Goal: Task Accomplishment & Management: Complete application form

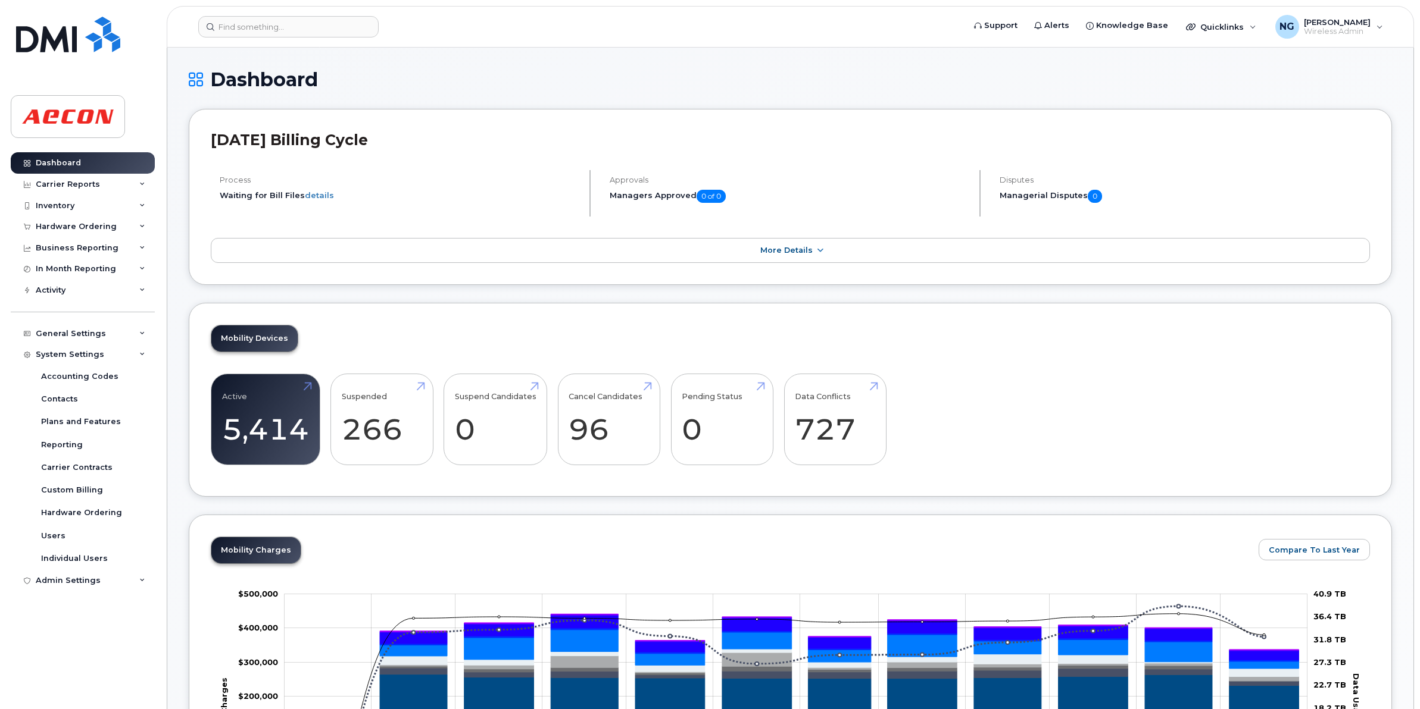
scroll to position [1087, 0]
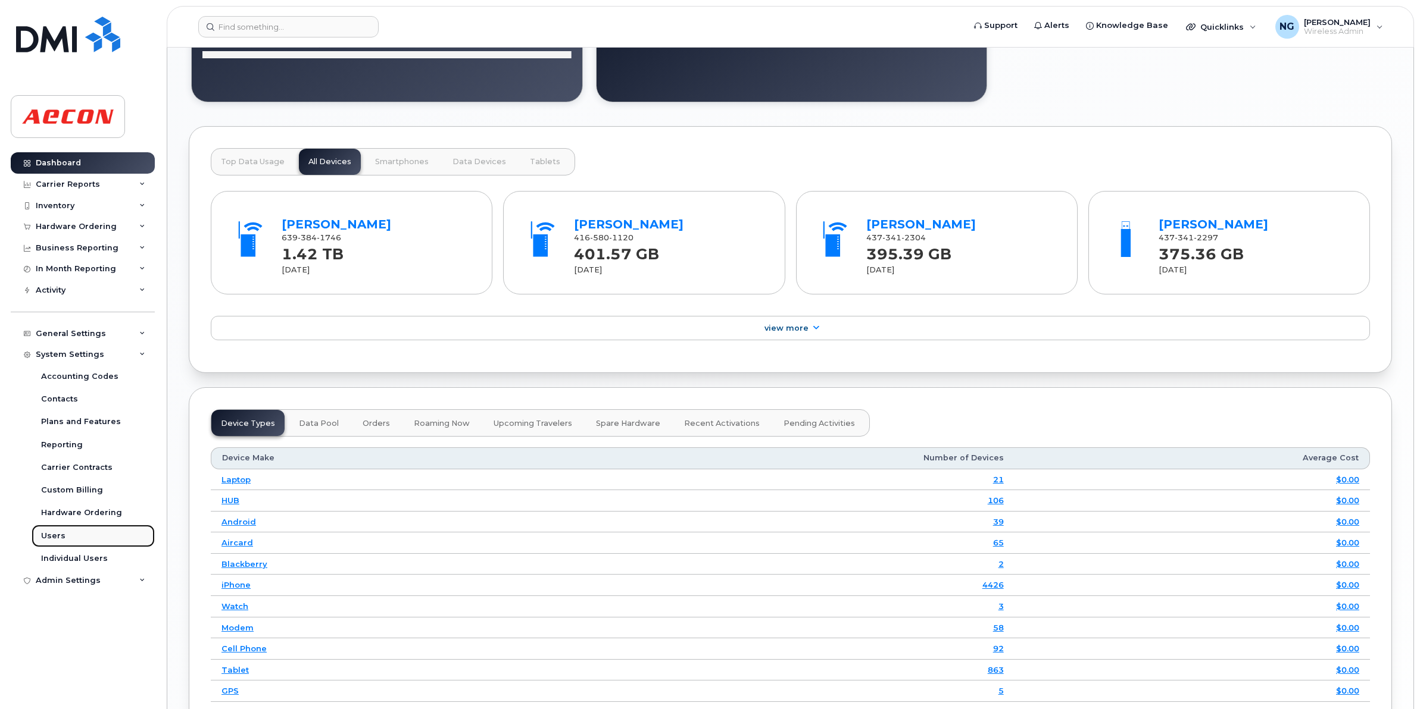
click at [54, 529] on link "Users" at bounding box center [93, 536] width 123 height 23
click at [51, 542] on div "Users" at bounding box center [53, 536] width 24 height 11
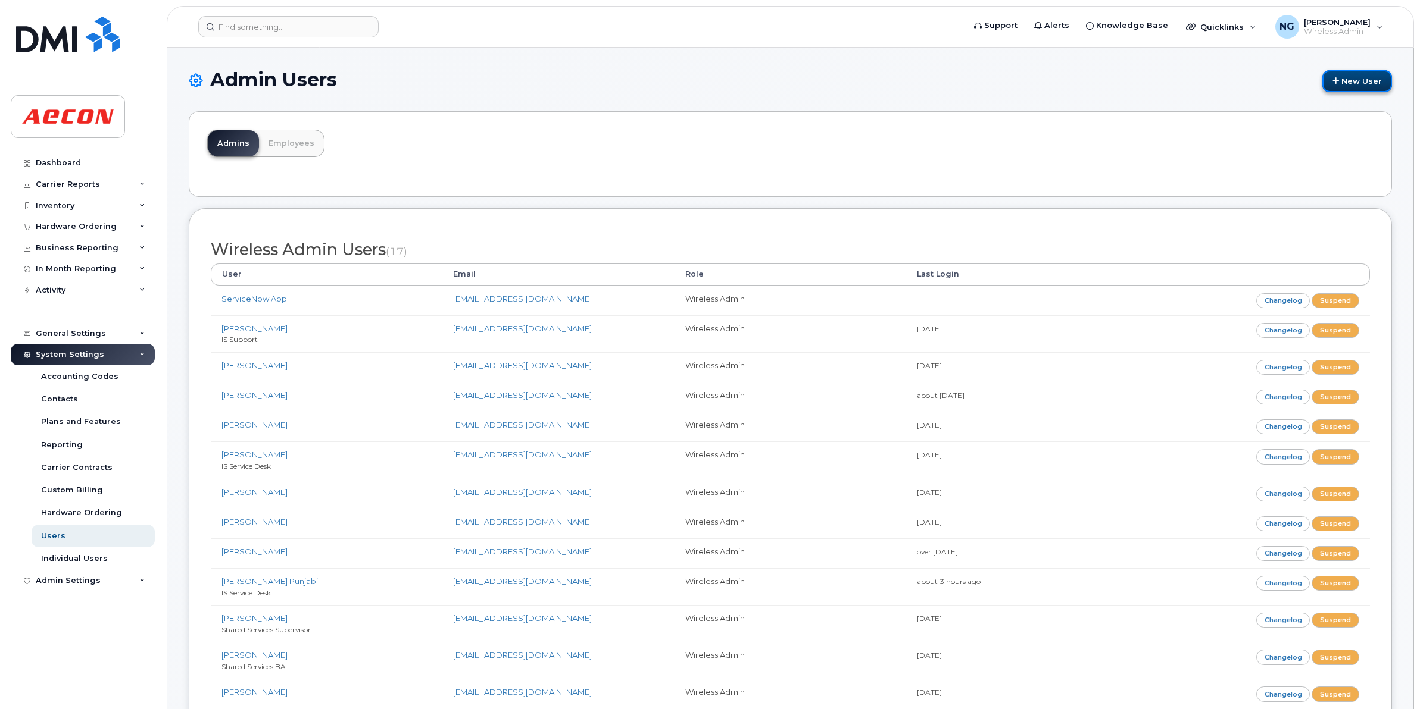
click at [1367, 75] on link "New User" at bounding box center [1357, 81] width 70 height 22
click at [1346, 77] on link "New User" at bounding box center [1357, 81] width 70 height 22
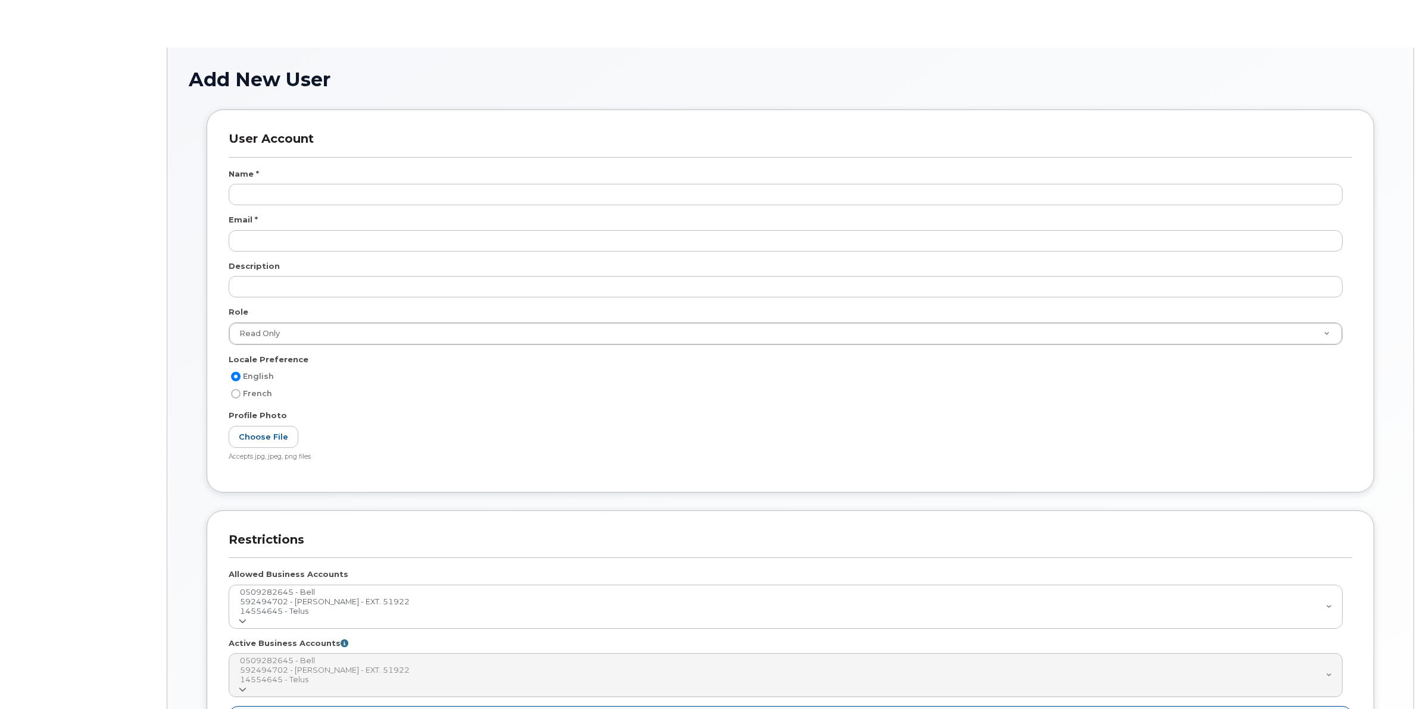
select select
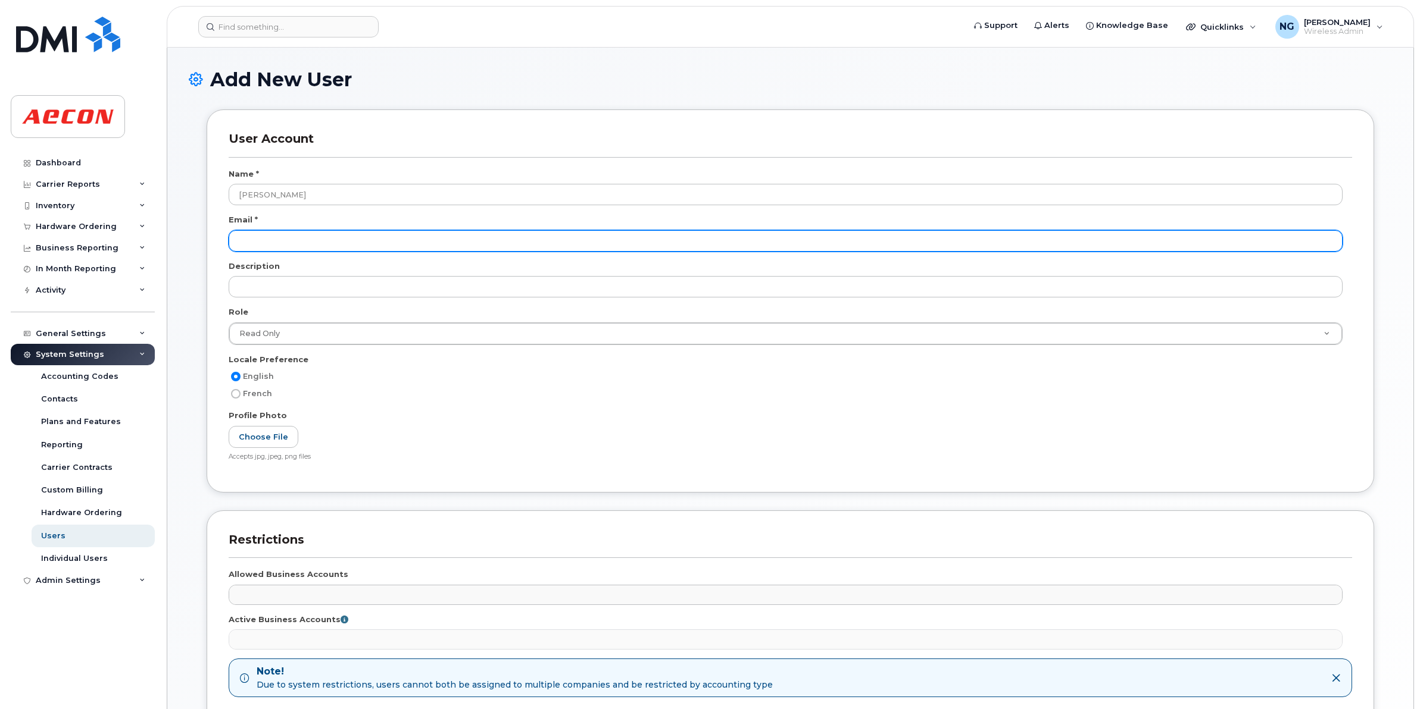
type input "[PERSON_NAME]"
click at [280, 236] on input "email" at bounding box center [786, 240] width 1114 height 21
type input "[EMAIL_ADDRESS][DOMAIN_NAME]"
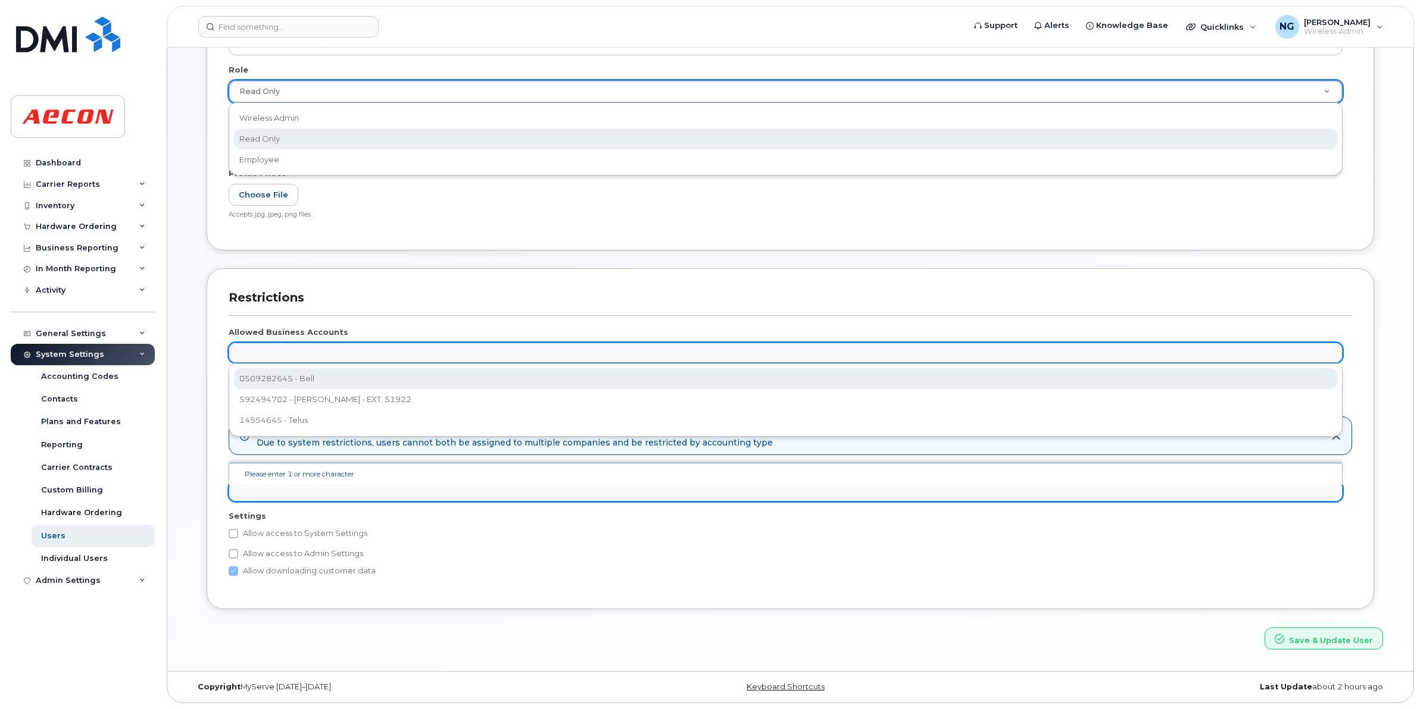
scroll to position [0, 4]
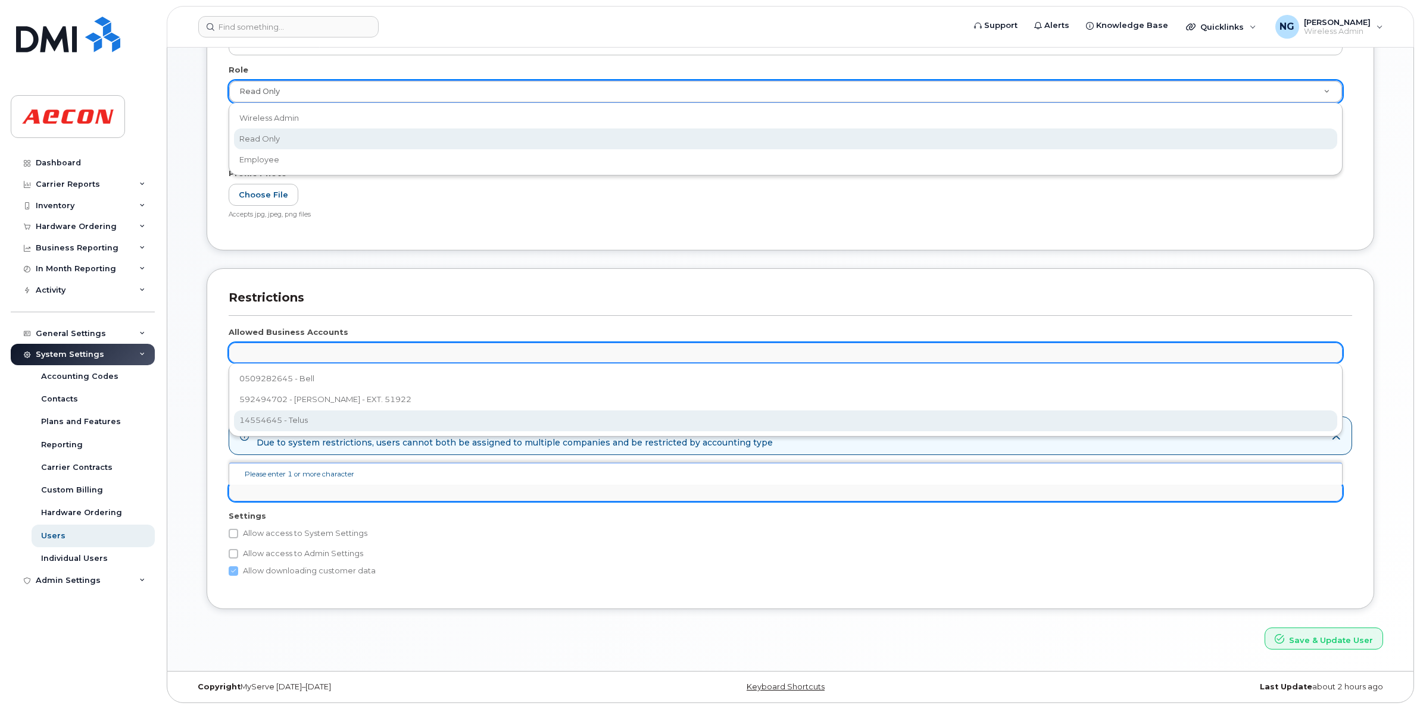
click at [787, 478] on div "Please enter 1 or more character" at bounding box center [785, 474] width 1113 height 23
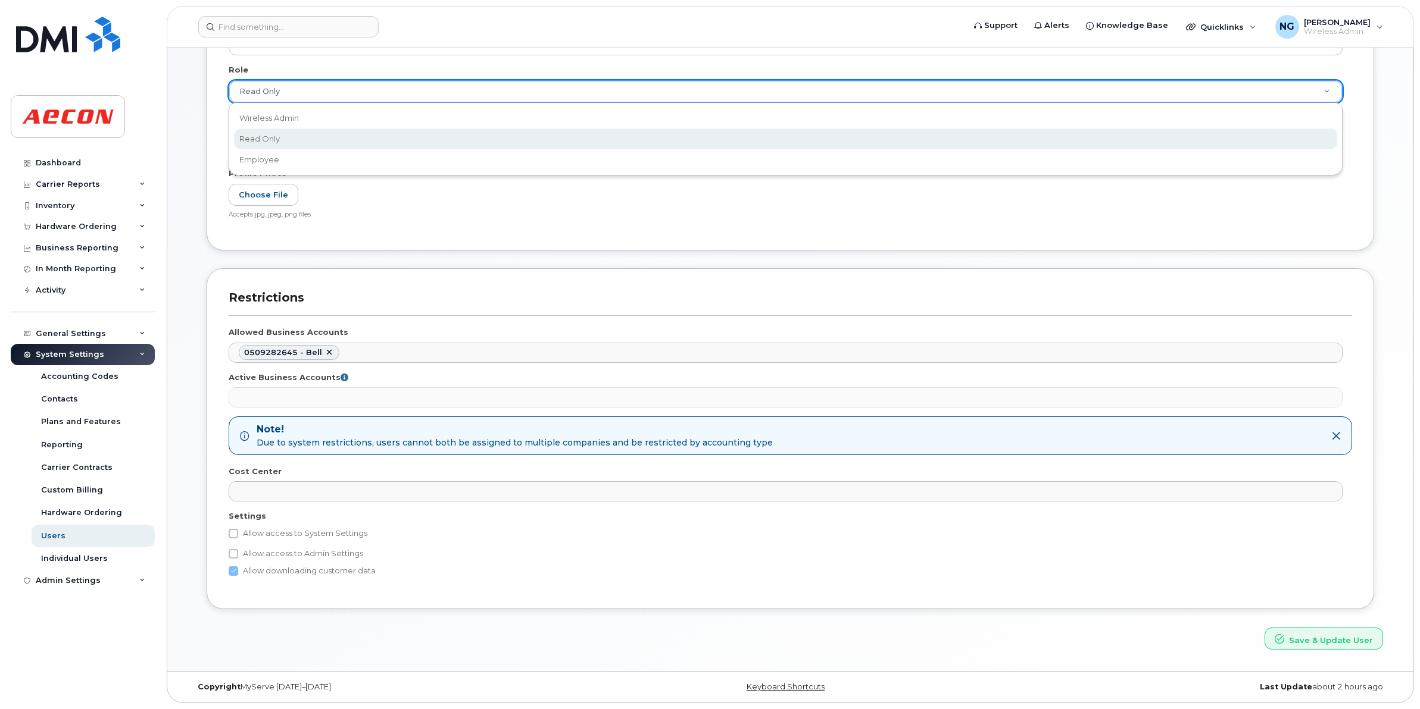
select select "4282"
click at [1337, 433] on icon at bounding box center [1336, 437] width 10 height 10
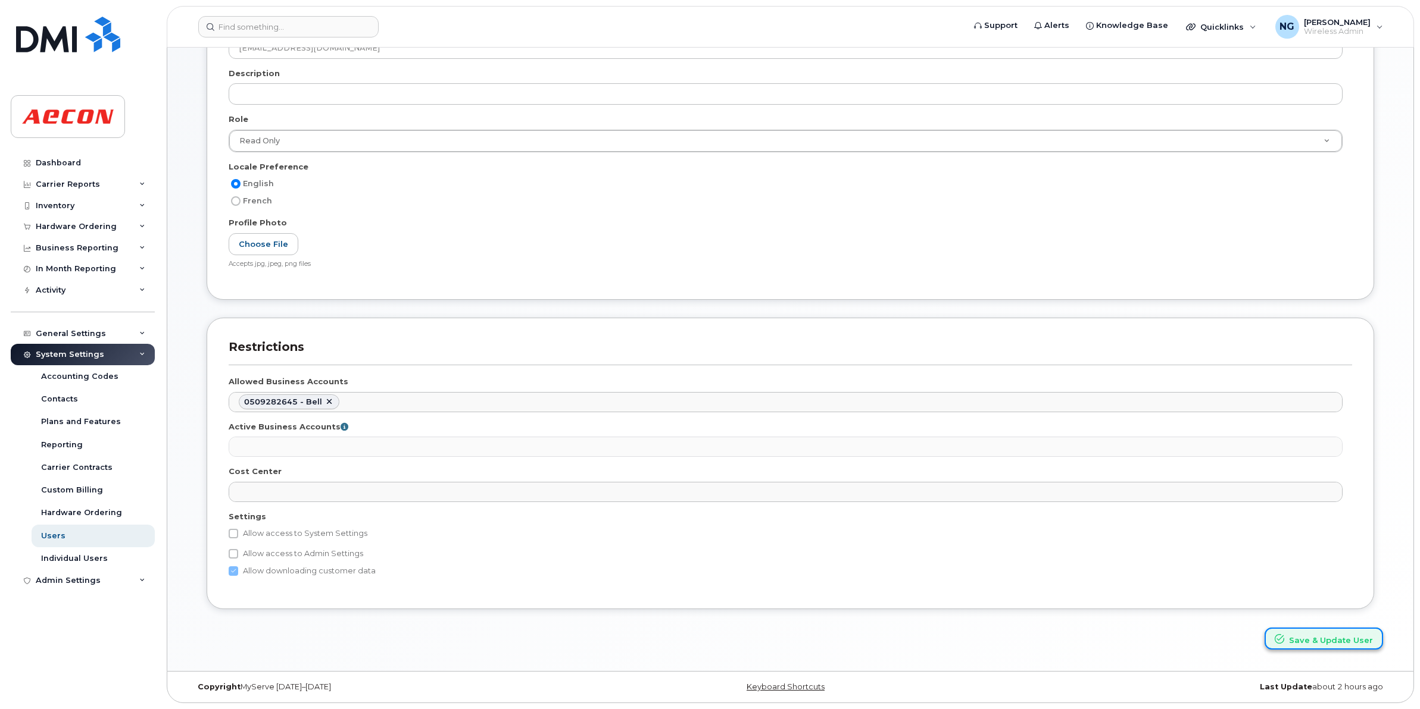
click at [1331, 646] on button "Save & Update User" at bounding box center [1323, 639] width 118 height 22
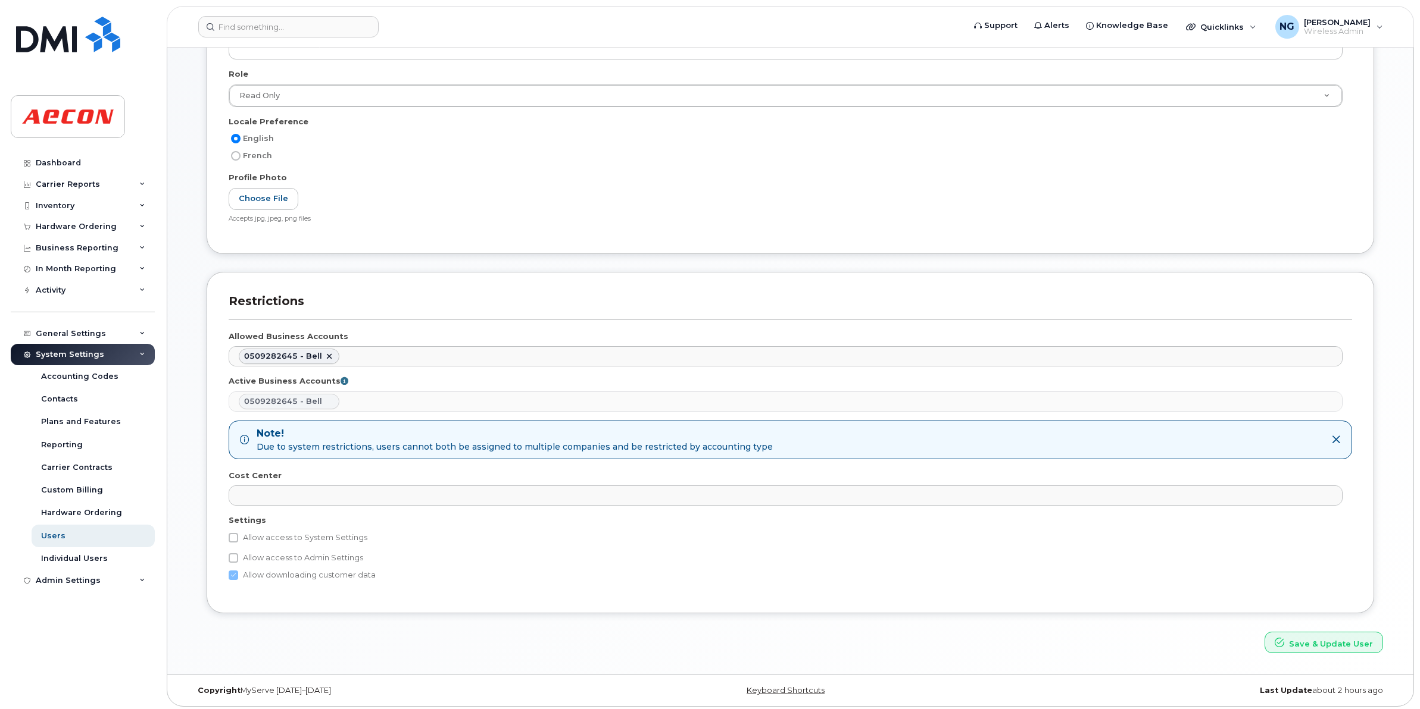
scroll to position [344, 0]
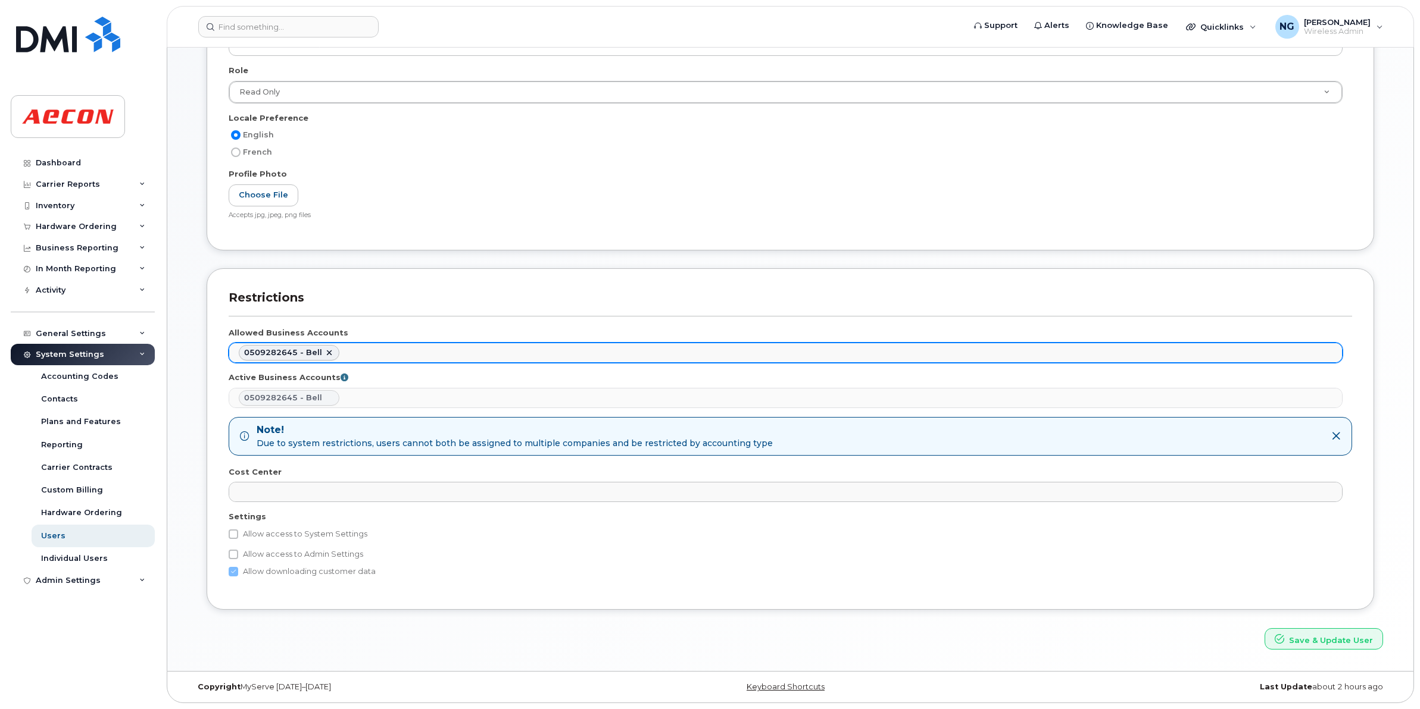
click at [364, 346] on ul "0509282645 - Bell" at bounding box center [785, 352] width 1112 height 19
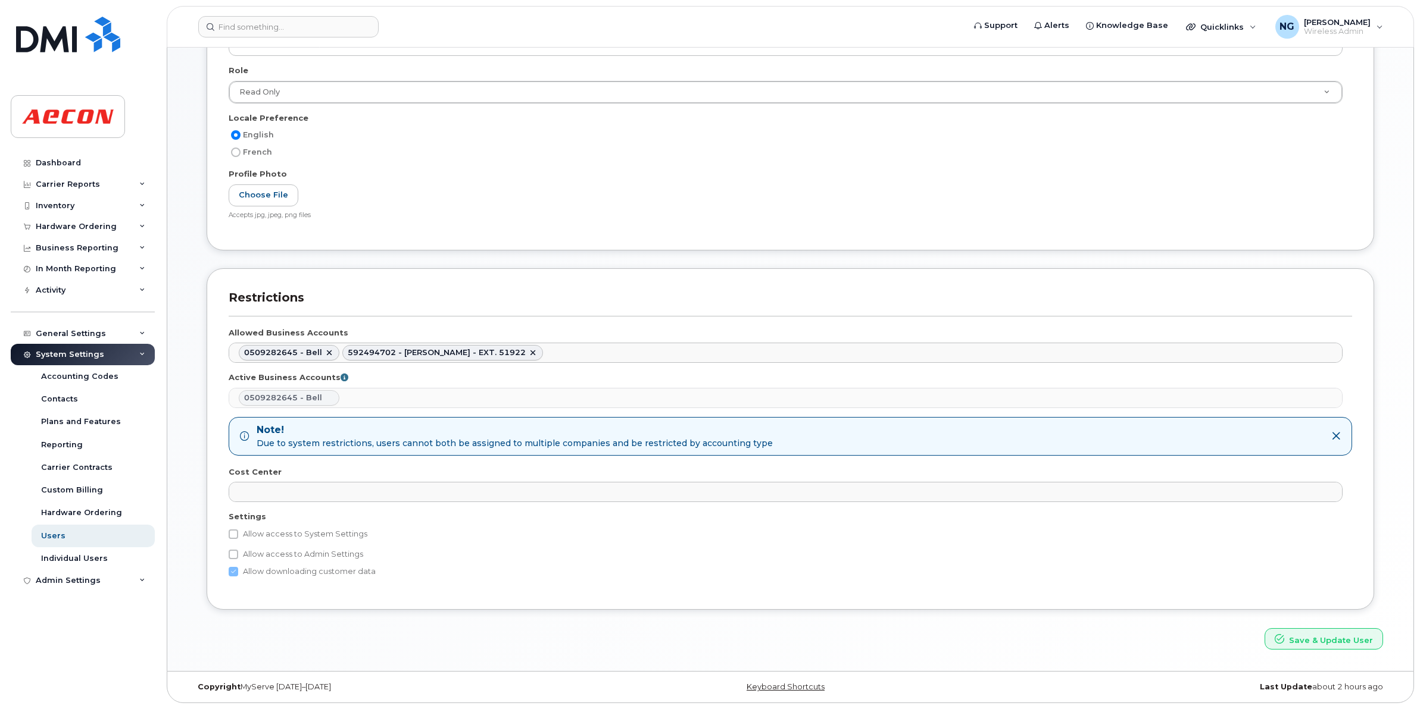
click at [531, 346] on ul "0509282645 - Bell 592494702 - Rogers - EXT. 51922" at bounding box center [785, 352] width 1112 height 19
click at [1331, 652] on div "Add New User The user with email rbarnim@aecon.com already exists, please edit …" at bounding box center [790, 189] width 1246 height 965
click at [1314, 637] on button "Save & Update User" at bounding box center [1323, 640] width 118 height 22
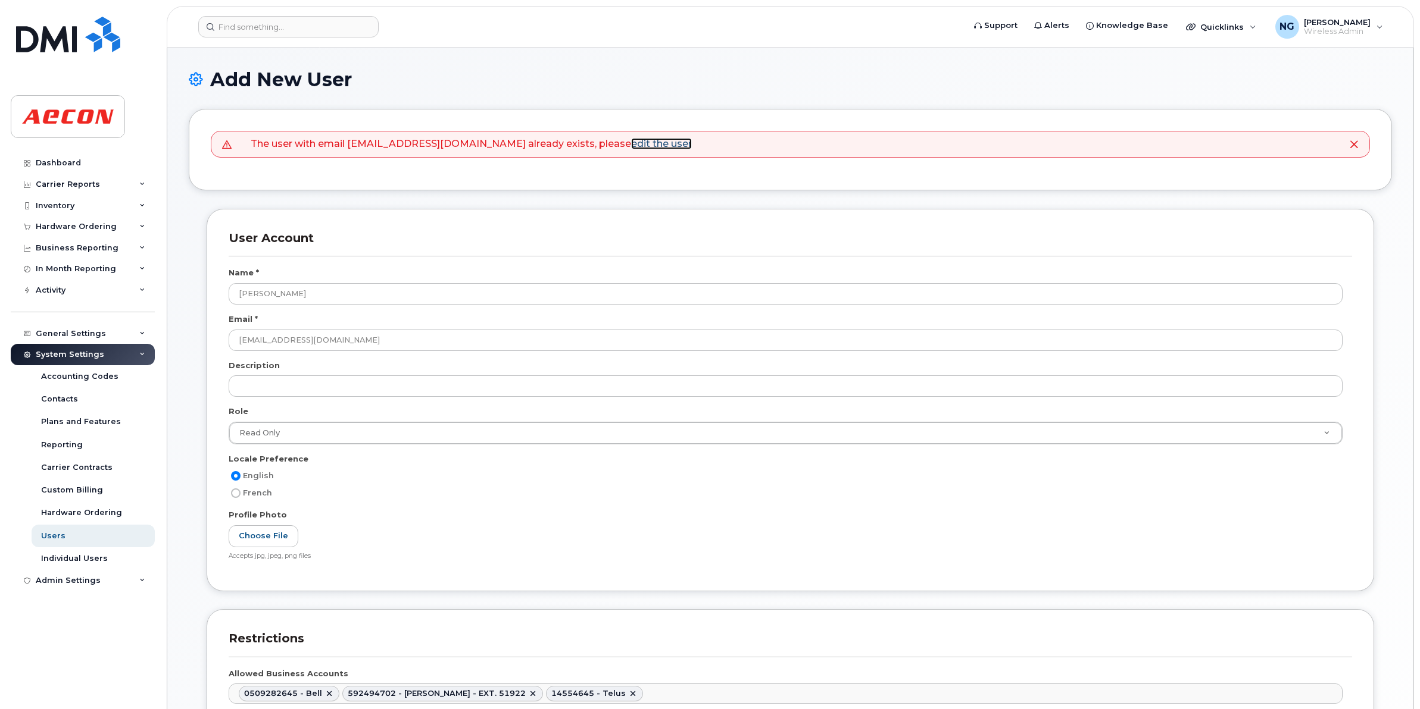
click at [631, 142] on link "edit the user" at bounding box center [661, 143] width 61 height 11
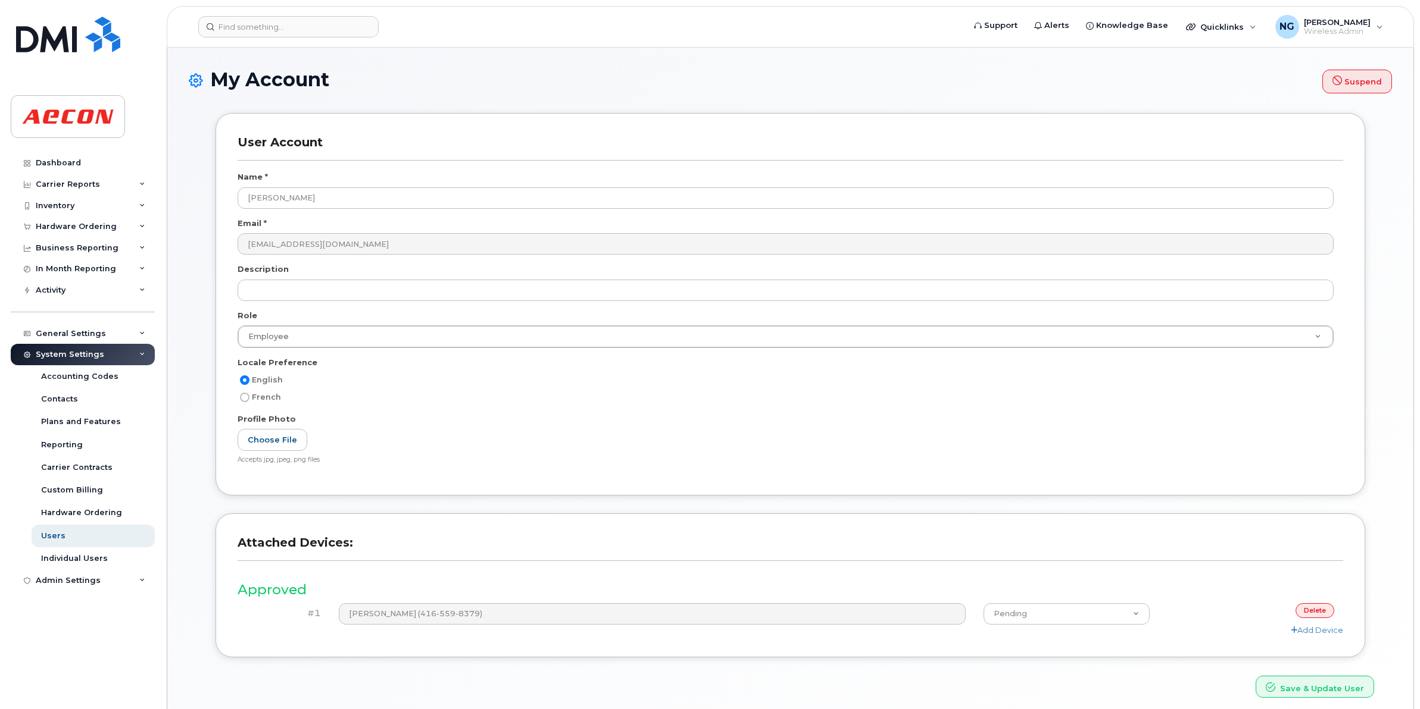
scroll to position [49, 0]
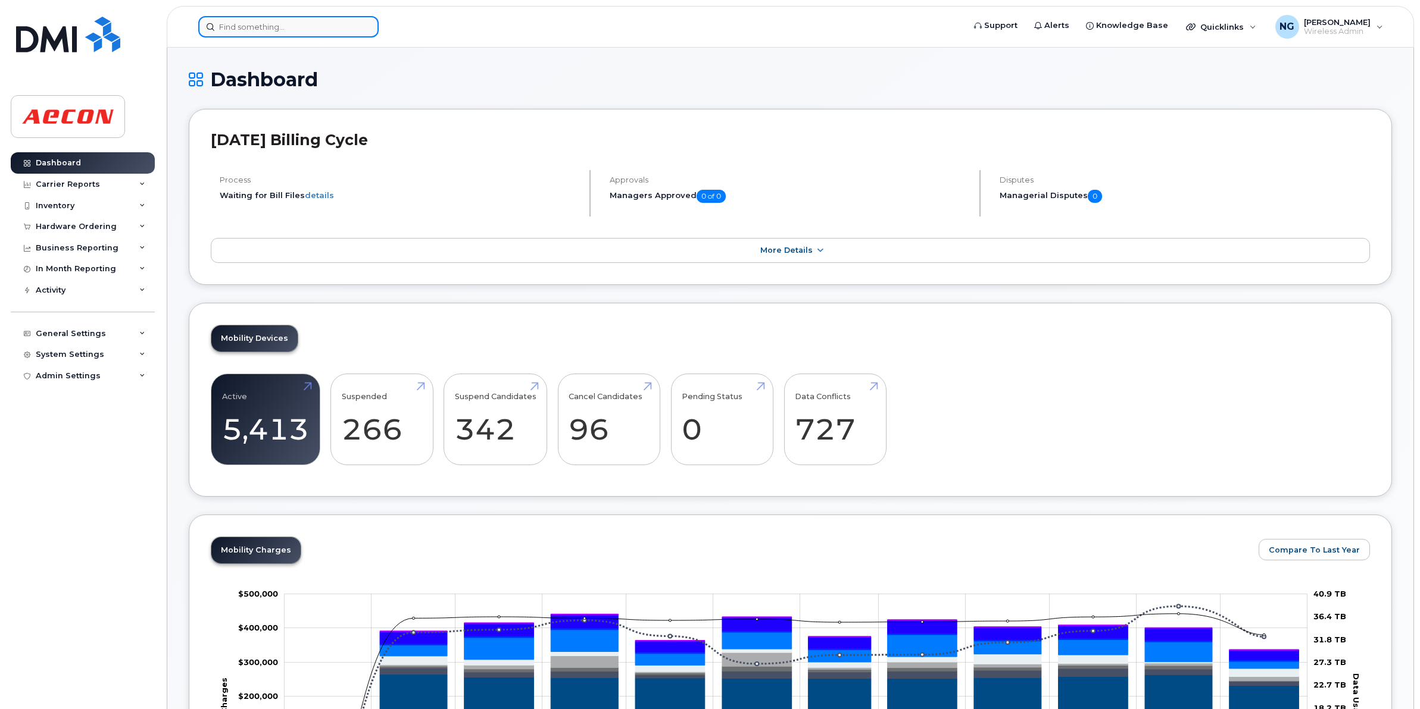
click at [301, 30] on input at bounding box center [288, 26] width 180 height 21
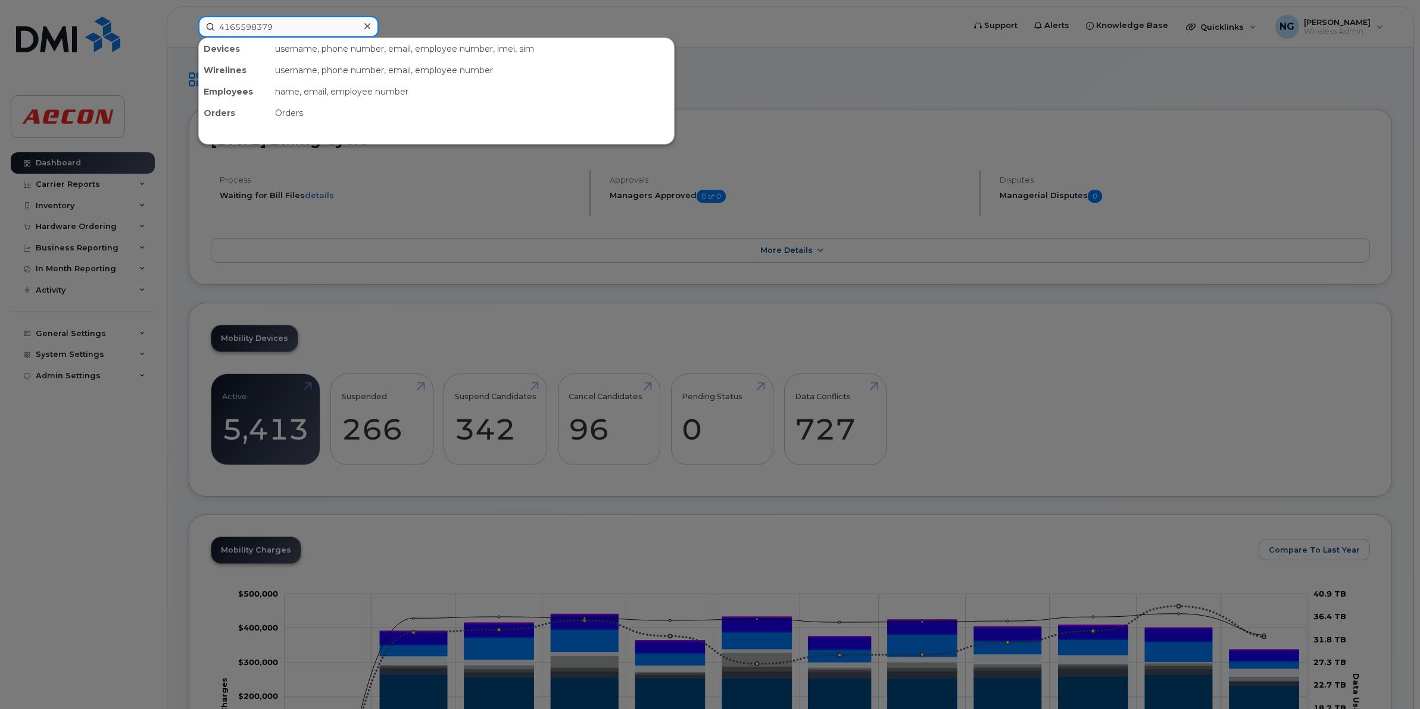
type input "4165598379"
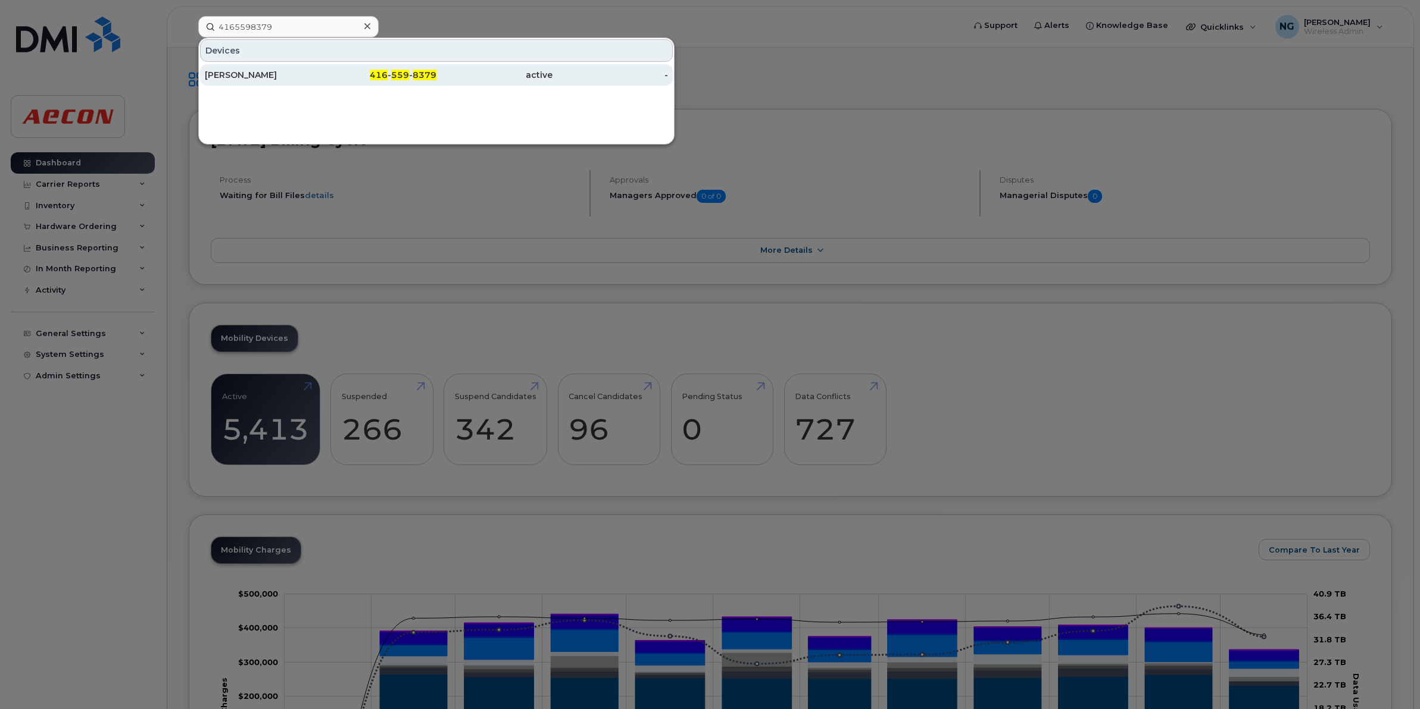
click at [408, 78] on span "559" at bounding box center [400, 75] width 18 height 11
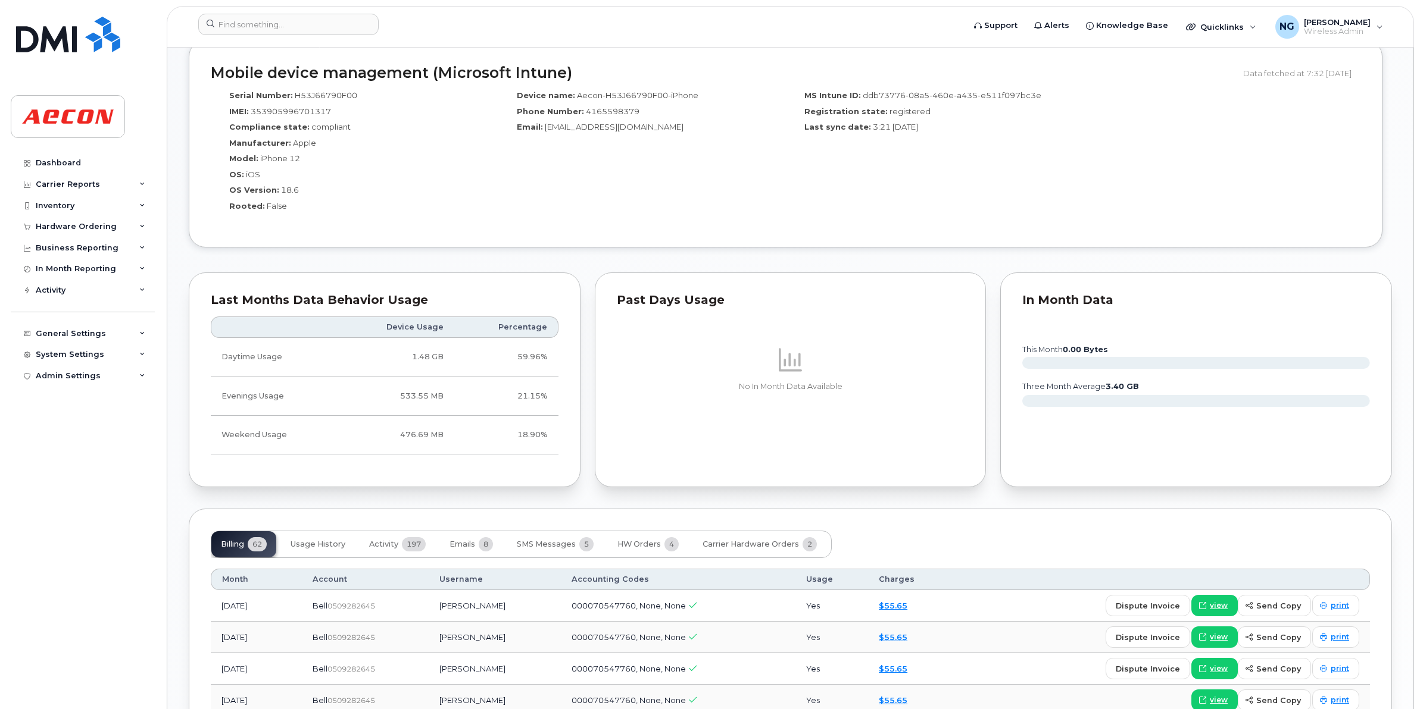
scroll to position [1116, 0]
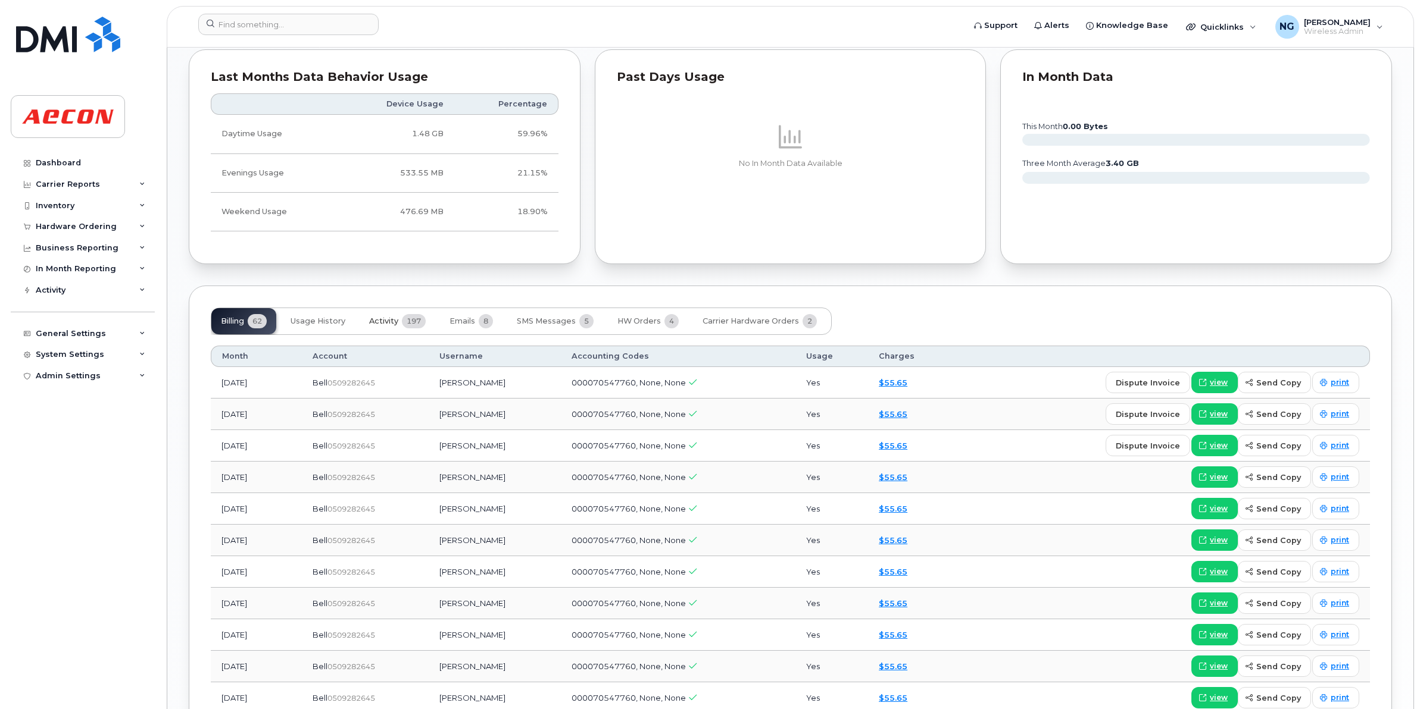
click at [393, 324] on span "Activity" at bounding box center [383, 322] width 29 height 10
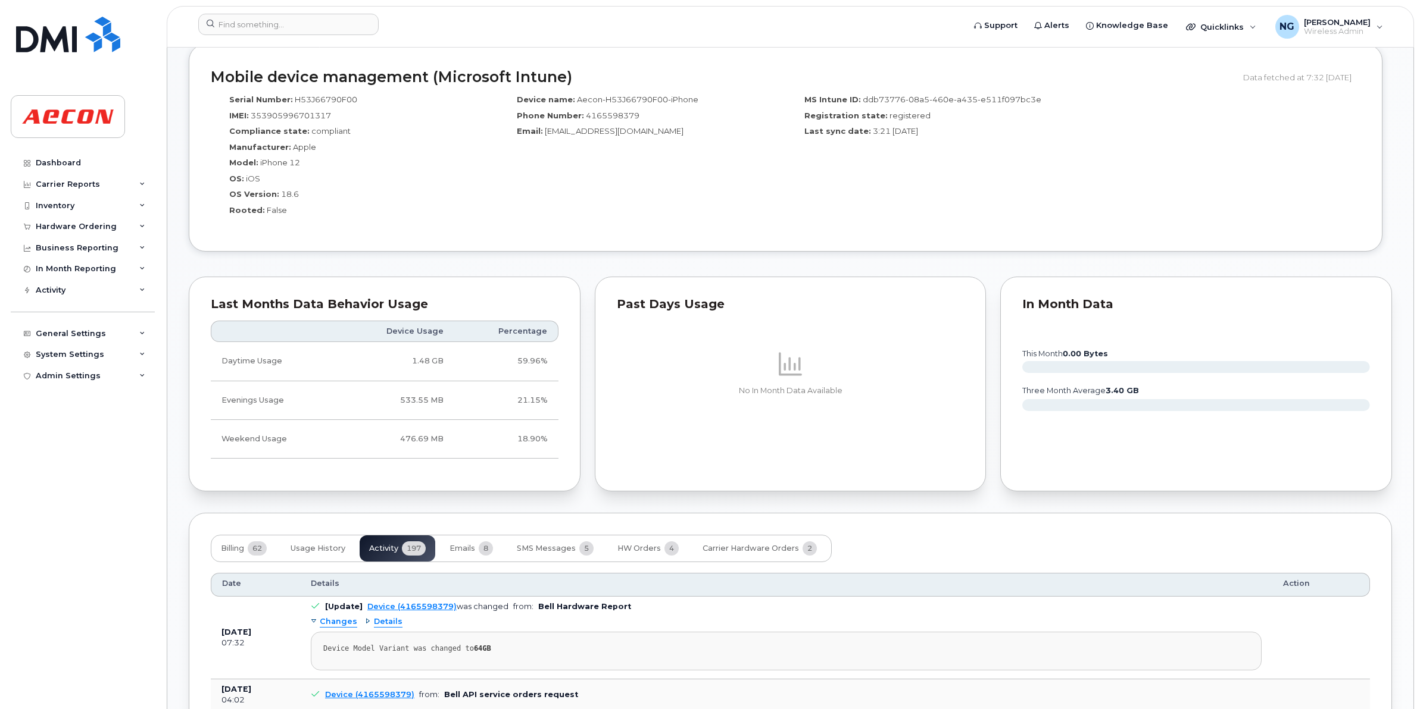
scroll to position [1042, 0]
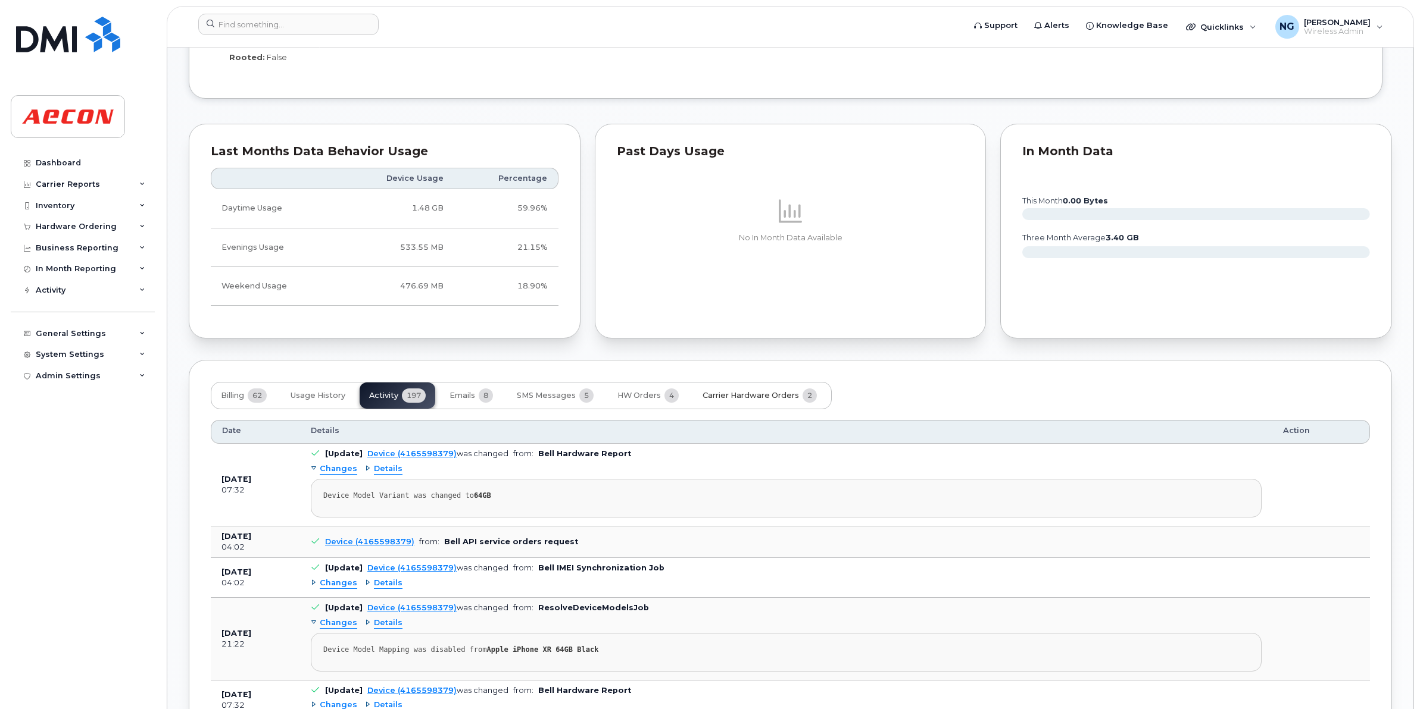
click at [724, 401] on span "Carrier Hardware Orders" at bounding box center [750, 396] width 96 height 10
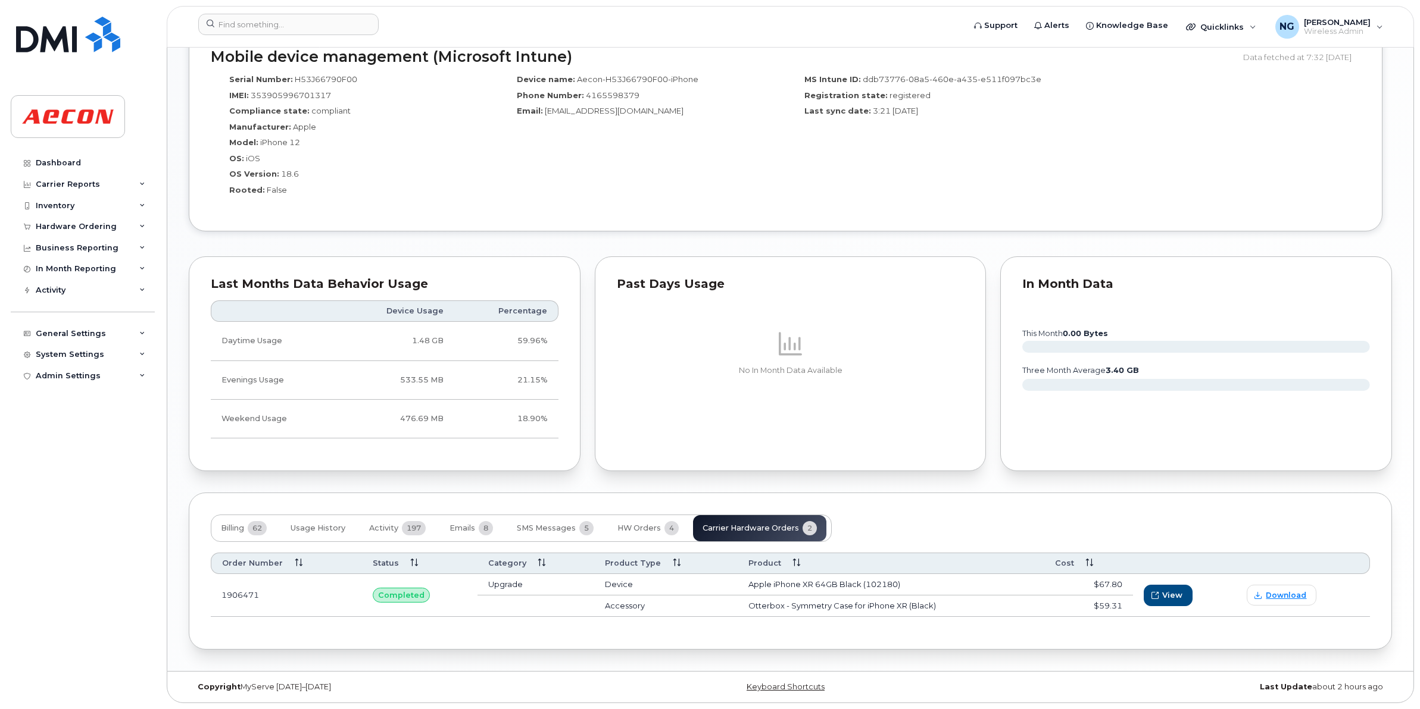
scroll to position [912, 0]
click at [224, 527] on span "Billing" at bounding box center [232, 529] width 23 height 10
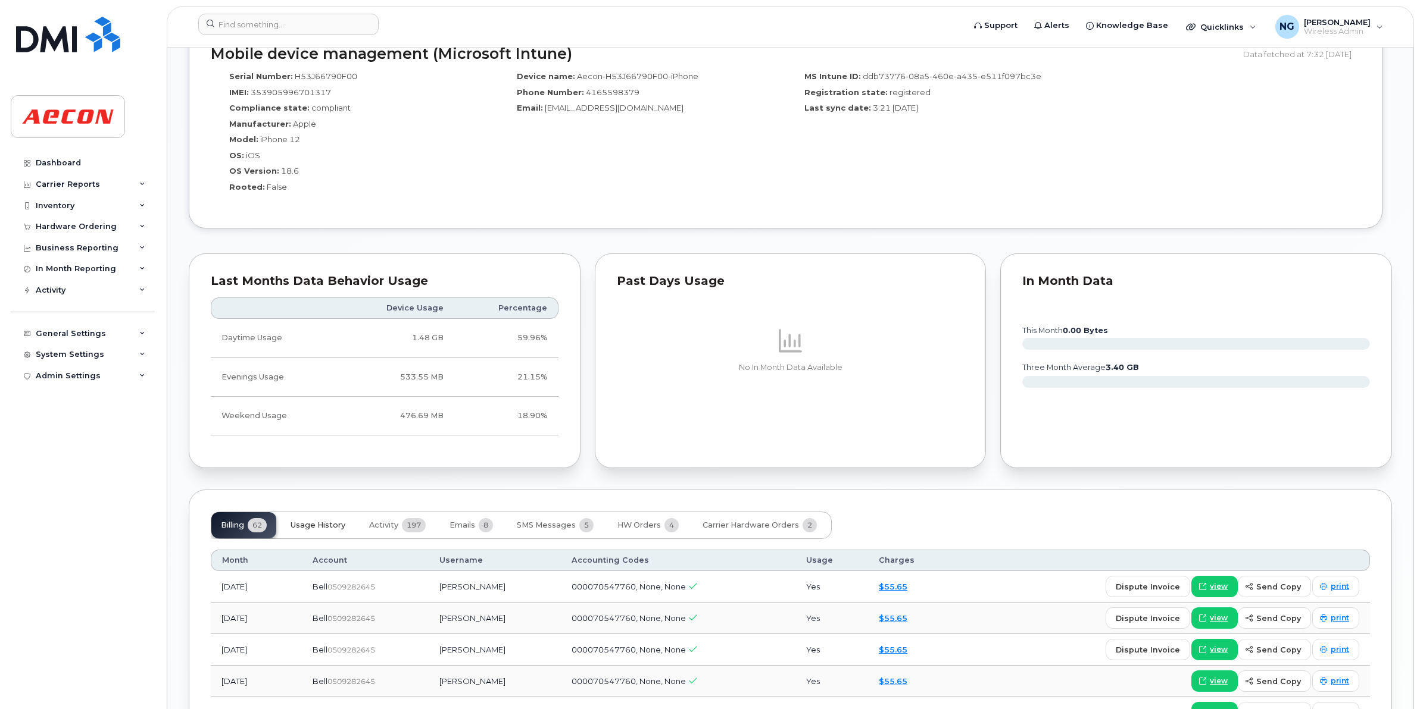
click at [308, 529] on span "Usage History" at bounding box center [317, 526] width 55 height 10
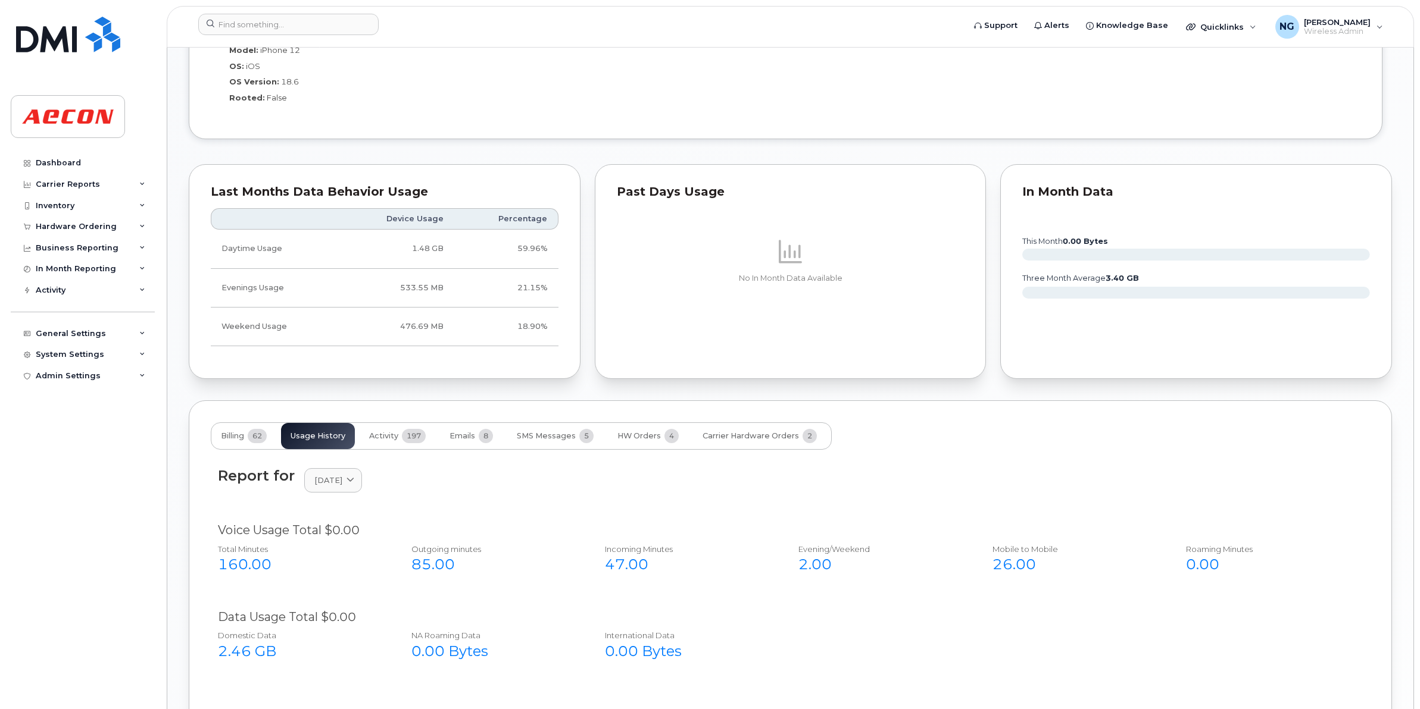
scroll to position [765, 0]
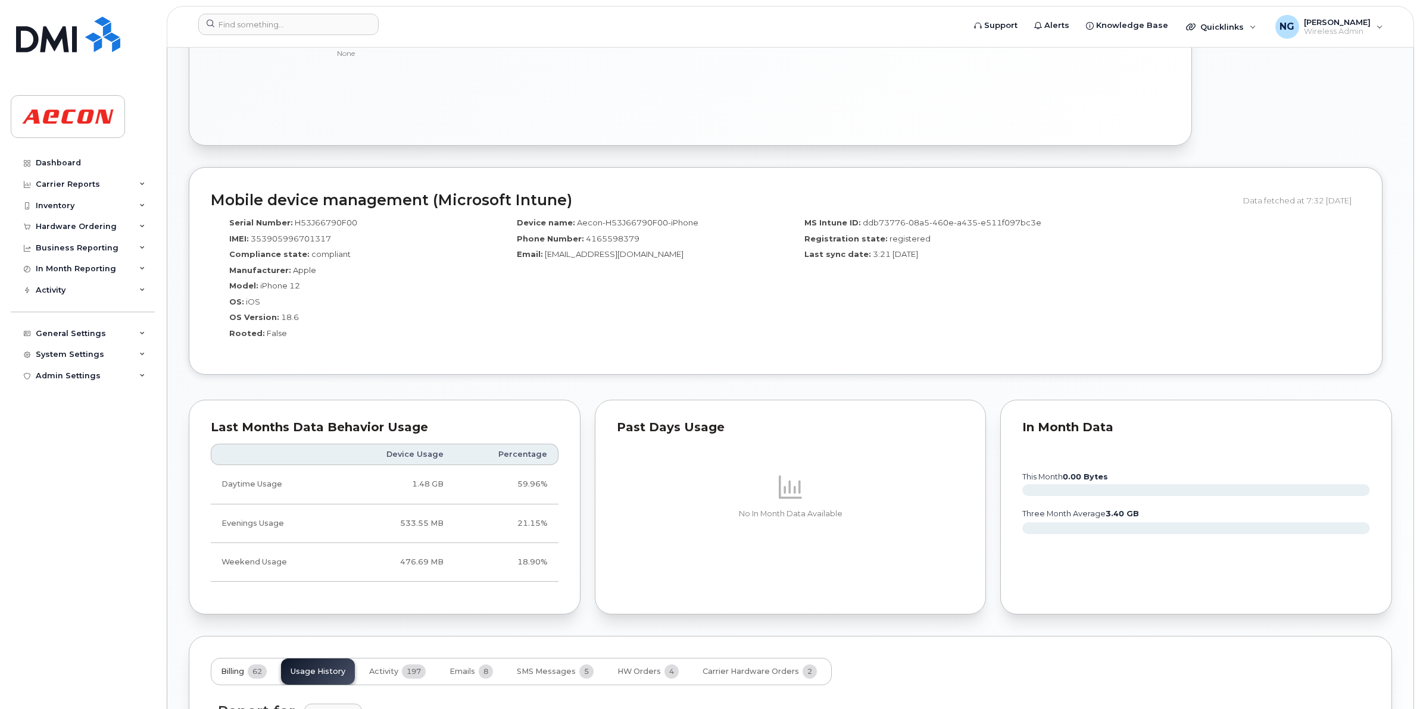
click at [247, 673] on button "Billing 62" at bounding box center [243, 672] width 65 height 26
